Goal: Task Accomplishment & Management: Manage account settings

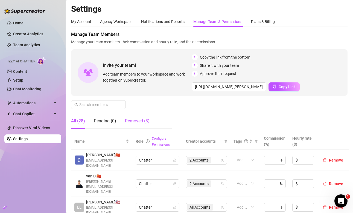
click at [137, 118] on div "Removed (8)" at bounding box center [137, 121] width 25 height 7
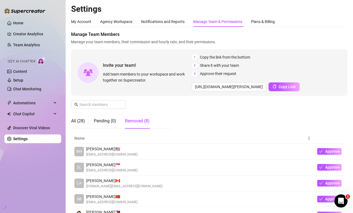
click at [85, 121] on div "All (28) Pending (0) Removed (8)" at bounding box center [110, 120] width 78 height 15
click at [82, 121] on div "All (28)" at bounding box center [78, 121] width 14 height 7
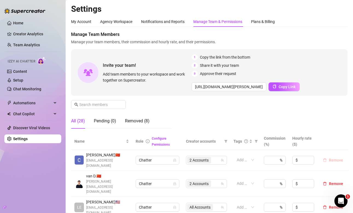
click at [334, 159] on span "Remove" at bounding box center [336, 160] width 14 height 4
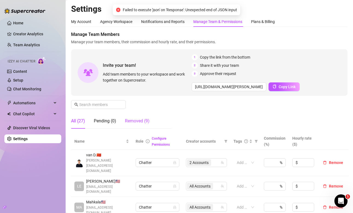
click at [141, 118] on div "Removed (9)" at bounding box center [137, 121] width 25 height 7
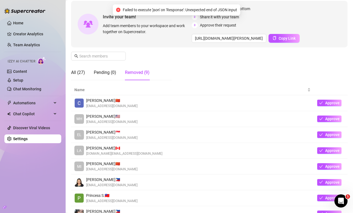
scroll to position [53, 0]
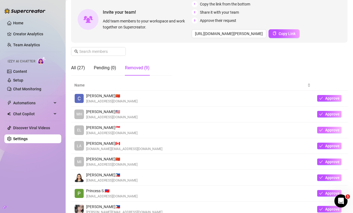
click at [321, 132] on span "button" at bounding box center [321, 130] width 4 height 4
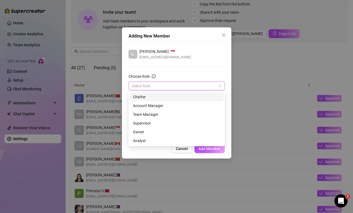
click at [204, 86] on input "Choose Role" at bounding box center [174, 86] width 85 height 8
click at [191, 96] on div "Chatter" at bounding box center [176, 97] width 87 height 6
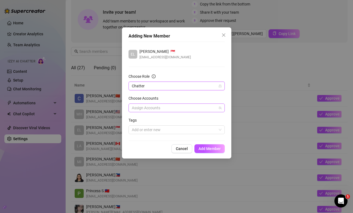
click at [184, 110] on div at bounding box center [174, 108] width 88 height 8
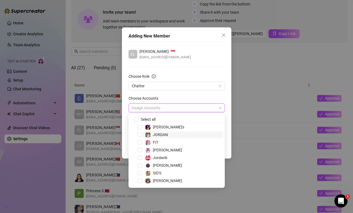
click at [175, 133] on span "JORDAN" at bounding box center [183, 134] width 80 height 7
click at [169, 157] on span "Jordanb" at bounding box center [183, 157] width 80 height 7
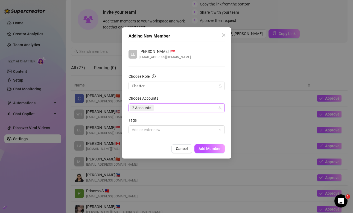
click at [216, 76] on div "Choose Role" at bounding box center [176, 77] width 96 height 8
click at [208, 148] on span "Add Member" at bounding box center [209, 148] width 22 height 4
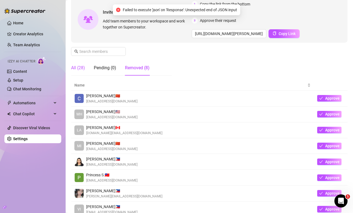
click at [83, 70] on div "All (28)" at bounding box center [78, 68] width 14 height 7
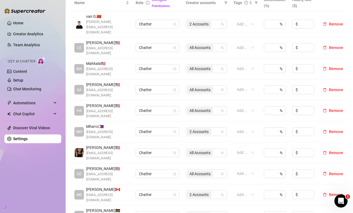
scroll to position [137, 0]
